Goal: Information Seeking & Learning: Learn about a topic

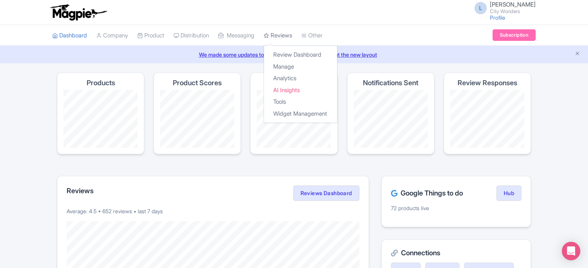
click at [269, 35] on icon at bounding box center [266, 35] width 5 height 5
click at [294, 69] on link "Manage" at bounding box center [300, 67] width 73 height 12
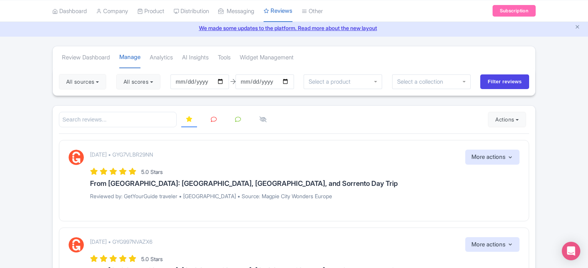
scroll to position [38, 0]
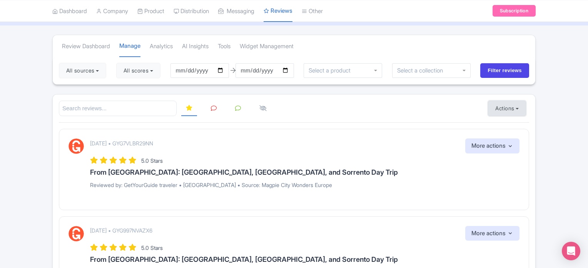
click at [511, 108] on button "Actions" at bounding box center [507, 107] width 38 height 15
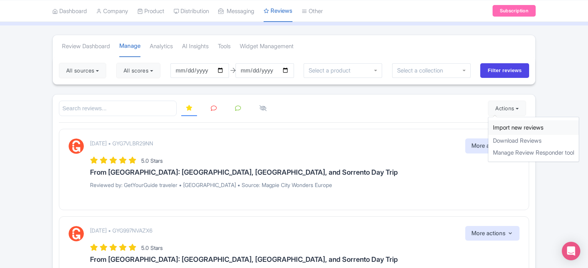
click at [508, 125] on link "Import new reviews" at bounding box center [533, 127] width 90 height 15
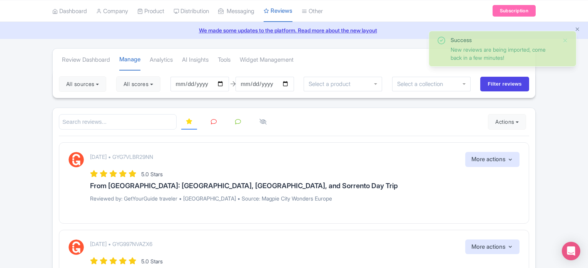
scroll to position [38, 0]
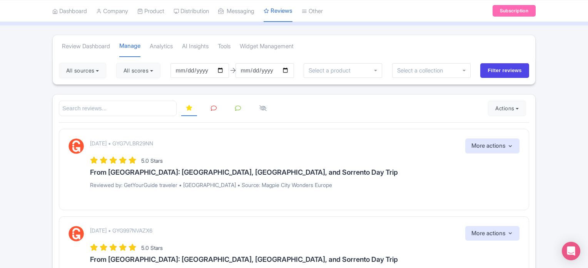
click at [130, 110] on input "search" at bounding box center [118, 108] width 118 height 16
click at [87, 63] on div "All sources Select all Deselect all Select all Deselect all City Wonders - Vati…" at bounding box center [82, 70] width 47 height 15
click at [88, 64] on button "All sources" at bounding box center [82, 70] width 47 height 15
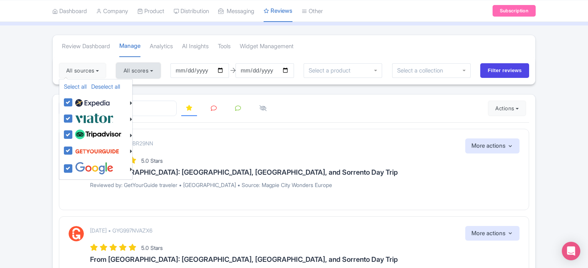
click at [145, 70] on button "All scores" at bounding box center [138, 70] width 44 height 15
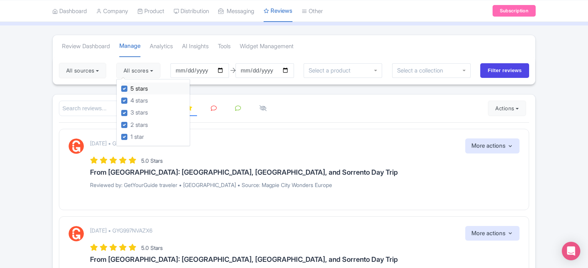
click at [130, 89] on label "5 stars" at bounding box center [138, 88] width 17 height 9
click at [130, 89] on input "5 stars" at bounding box center [132, 86] width 5 height 5
checkbox input "false"
click at [130, 103] on label "4 stars" at bounding box center [138, 100] width 17 height 9
click at [130, 101] on input "4 stars" at bounding box center [132, 98] width 5 height 5
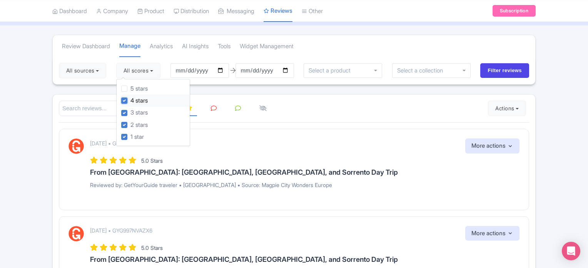
checkbox input "false"
click at [222, 70] on input "2025-06-15" at bounding box center [200, 70] width 59 height 15
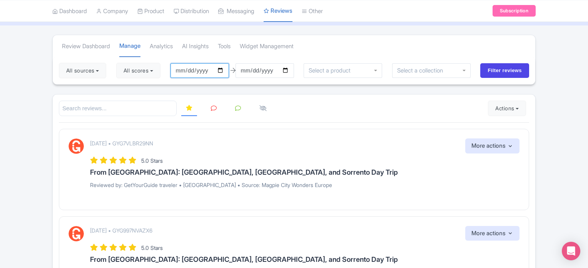
type input "2025-06-14"
click at [252, 72] on input "2025-09-14" at bounding box center [265, 70] width 59 height 15
click at [289, 69] on input "2025-09-14" at bounding box center [265, 70] width 59 height 15
type input "[DATE]"
click at [222, 69] on input "2025-06-14" at bounding box center [200, 70] width 59 height 15
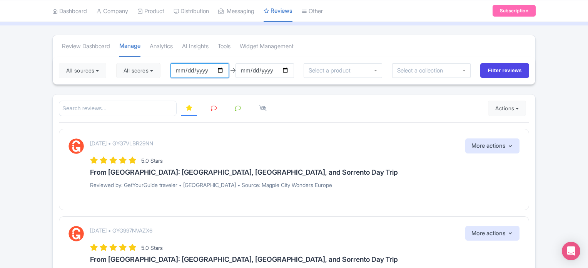
type input "[DATE]"
click at [496, 66] on input "Filter reviews" at bounding box center [504, 70] width 49 height 15
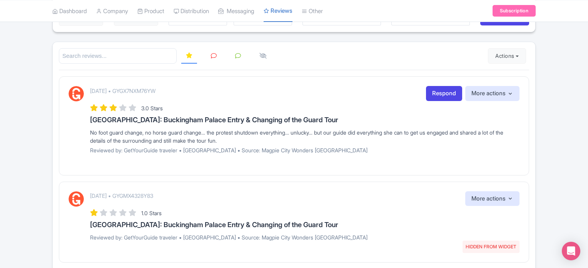
scroll to position [11, 0]
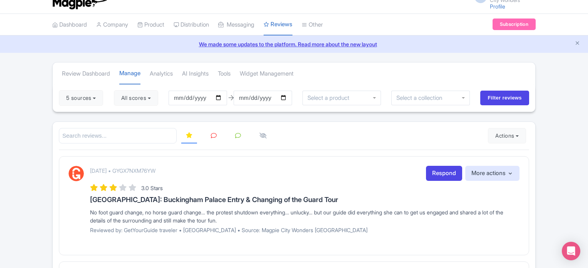
click at [210, 134] on link at bounding box center [213, 135] width 15 height 15
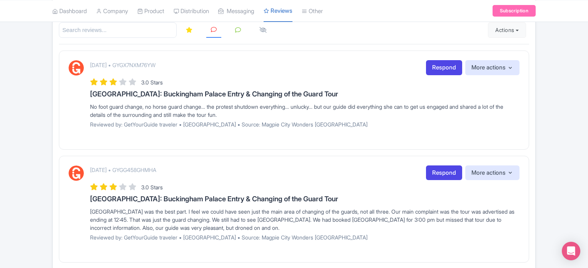
scroll to position [117, 0]
